Goal: Transaction & Acquisition: Purchase product/service

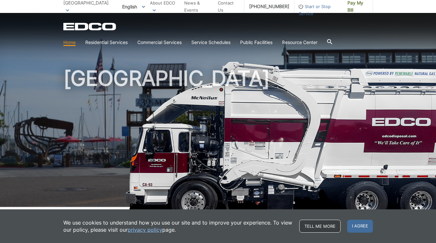
click at [315, 231] on link "Tell me more" at bounding box center [320, 226] width 41 height 13
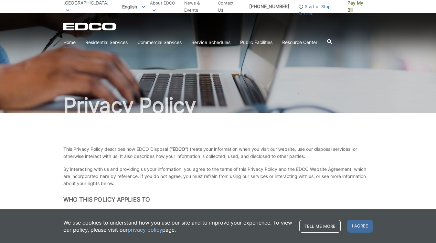
click at [67, 42] on link "Home" at bounding box center [69, 42] width 12 height 7
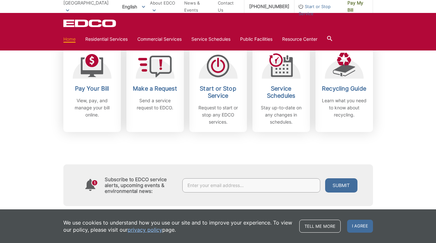
scroll to position [193, 0]
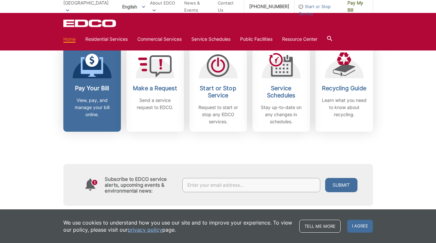
click at [90, 84] on link "Pay Your Bill View, pay, and manage your bill online." at bounding box center [92, 89] width 58 height 86
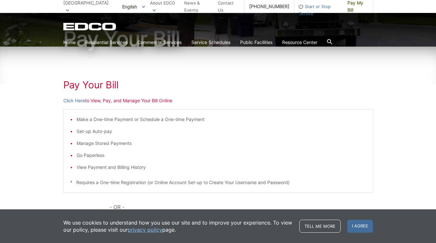
scroll to position [67, 0]
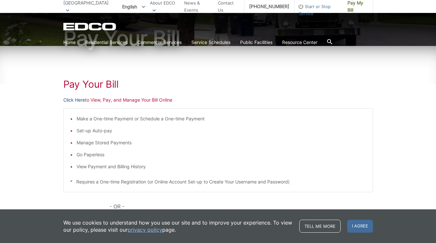
click at [75, 100] on link "Click Here" at bounding box center [74, 99] width 22 height 7
